Goal: Task Accomplishment & Management: Use online tool/utility

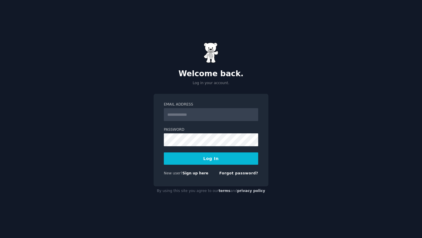
click at [210, 116] on input "Email Address" at bounding box center [211, 114] width 94 height 13
type input "**********"
click at [216, 159] on button "Log In" at bounding box center [211, 158] width 94 height 12
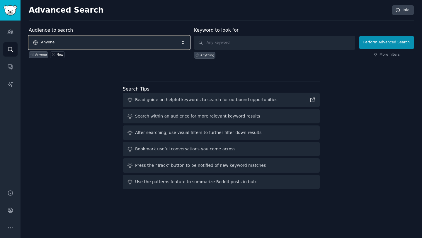
click at [133, 43] on span "Anyone" at bounding box center [109, 42] width 161 height 13
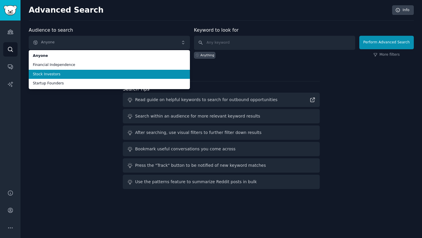
click at [104, 76] on span "Stock Investors" at bounding box center [109, 74] width 153 height 5
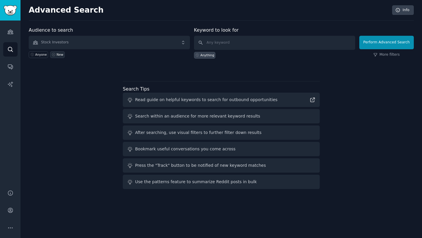
click at [55, 54] on icon at bounding box center [54, 54] width 4 height 4
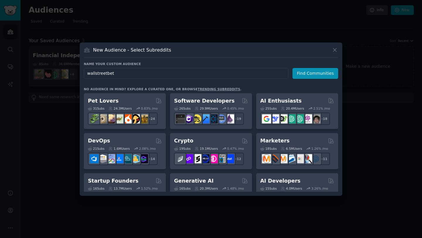
type input "wallstreetbets"
click at [329, 71] on button "Find Communities" at bounding box center [316, 73] width 46 height 11
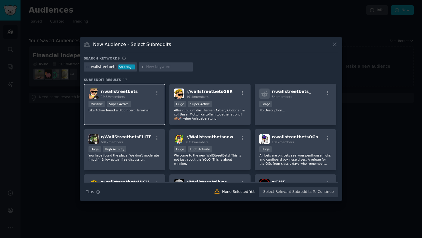
click at [143, 94] on div "r/ wallstreetbets 19.5M members" at bounding box center [125, 94] width 72 height 10
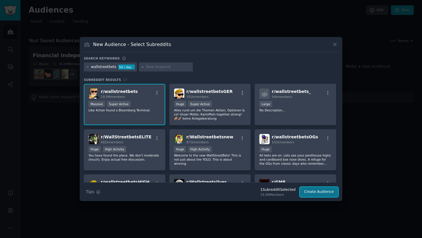
click at [314, 191] on button "Create Audience" at bounding box center [319, 192] width 39 height 10
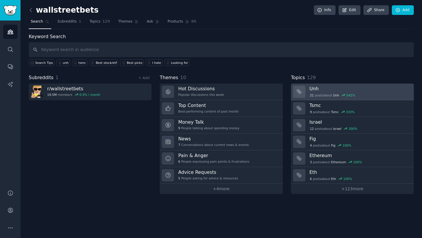
click at [323, 89] on h3 "Unh" at bounding box center [360, 89] width 100 height 6
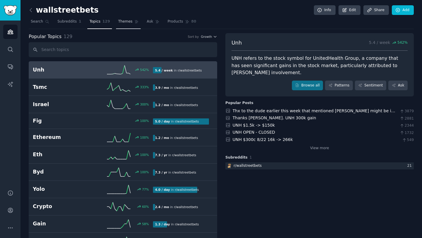
click at [135, 21] on icon at bounding box center [136, 21] width 3 height 3
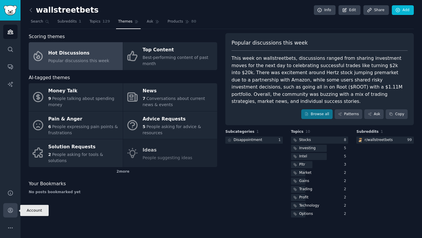
click at [8, 212] on icon "Sidebar" at bounding box center [10, 210] width 6 height 6
